Goal: Find specific page/section: Find specific page/section

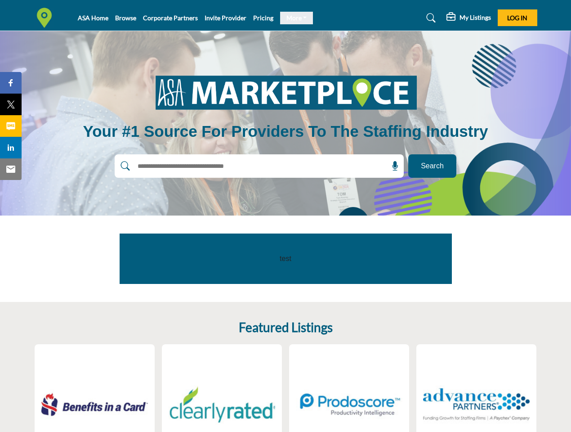
click at [293, 18] on link "More" at bounding box center [296, 18] width 33 height 13
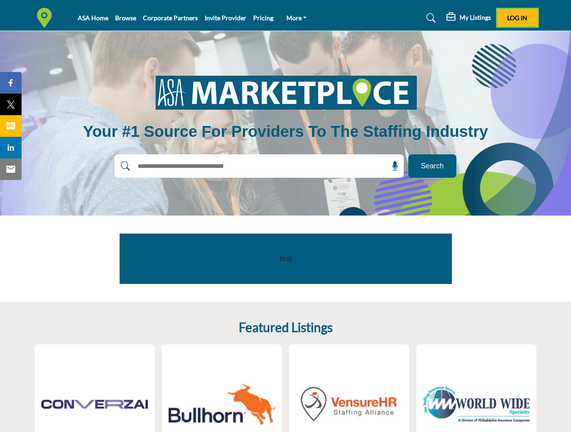
click at [518, 18] on span "Log In" at bounding box center [517, 18] width 20 height 8
click at [392, 166] on icon at bounding box center [395, 165] width 9 height 9
type input "**********"
click at [11, 83] on span "Share" at bounding box center [15, 82] width 26 height 11
click at [11, 104] on span "Tweet" at bounding box center [15, 104] width 26 height 11
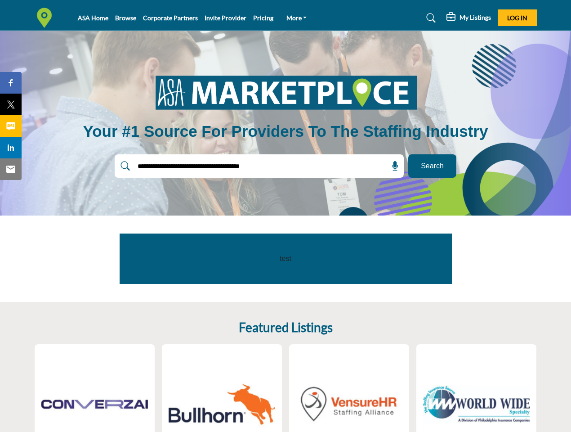
click at [11, 126] on span "Share" at bounding box center [15, 126] width 26 height 11
click at [11, 148] on span "Share" at bounding box center [15, 147] width 26 height 11
click at [11, 169] on span "Email" at bounding box center [14, 169] width 25 height 11
